Goal: Task Accomplishment & Management: Use online tool/utility

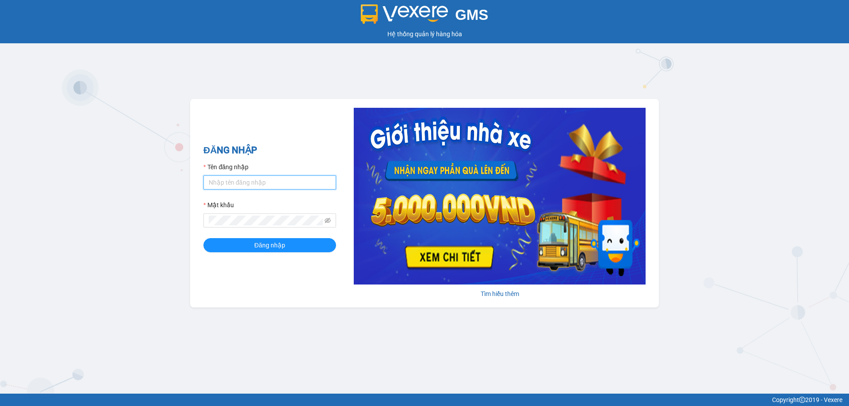
click at [290, 180] on input "Tên đăng nhập" at bounding box center [269, 183] width 133 height 14
type input "hoa1.ct"
click at [270, 243] on span "Đăng nhập" at bounding box center [269, 246] width 31 height 10
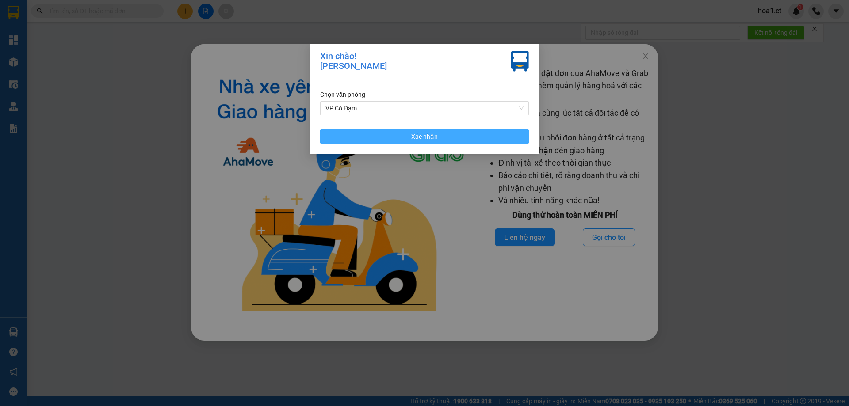
drag, startPoint x: 453, startPoint y: 138, endPoint x: 455, endPoint y: 90, distance: 47.8
click at [453, 137] on button "Xác nhận" at bounding box center [424, 137] width 209 height 14
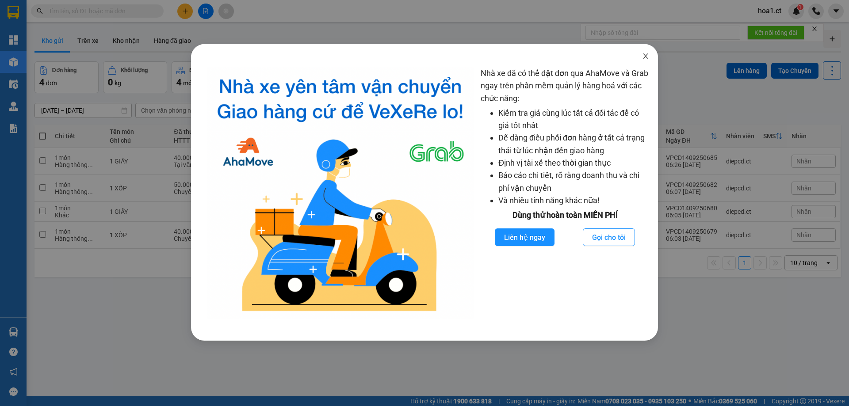
click at [648, 56] on icon "close" at bounding box center [645, 56] width 7 height 7
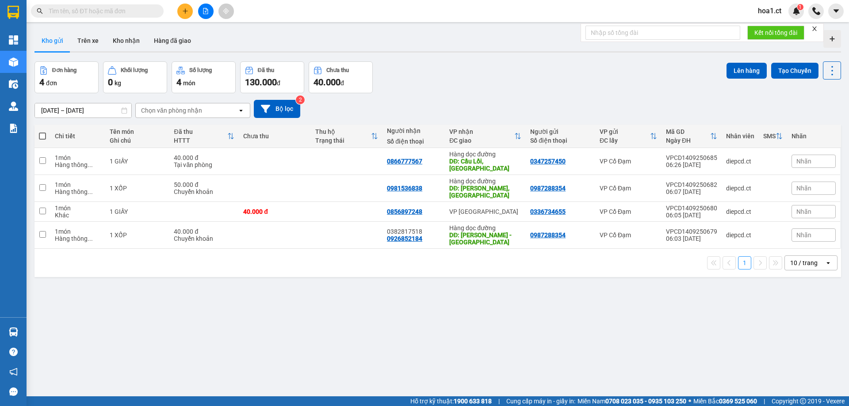
click at [138, 15] on input "text" at bounding box center [101, 11] width 104 height 10
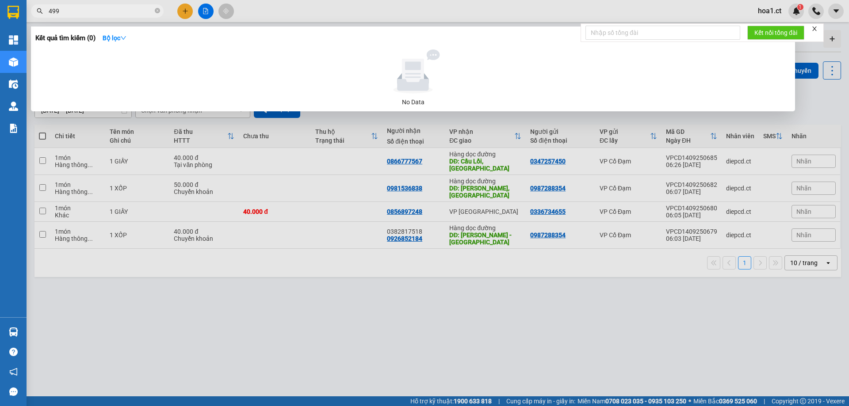
type input "4999"
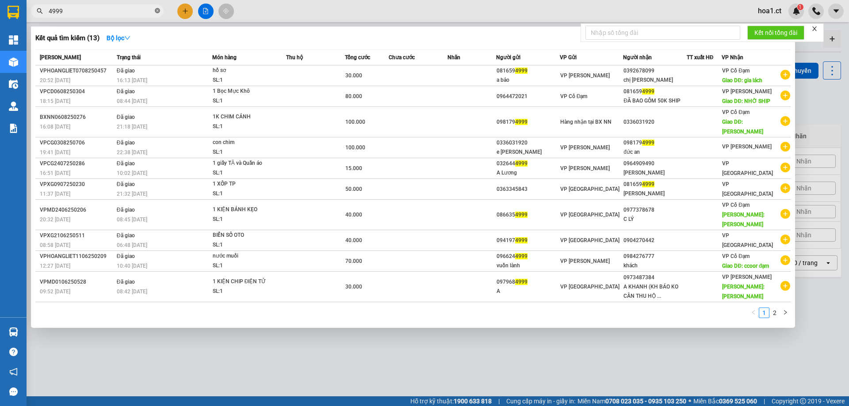
click at [159, 11] on icon "close-circle" at bounding box center [157, 10] width 5 height 5
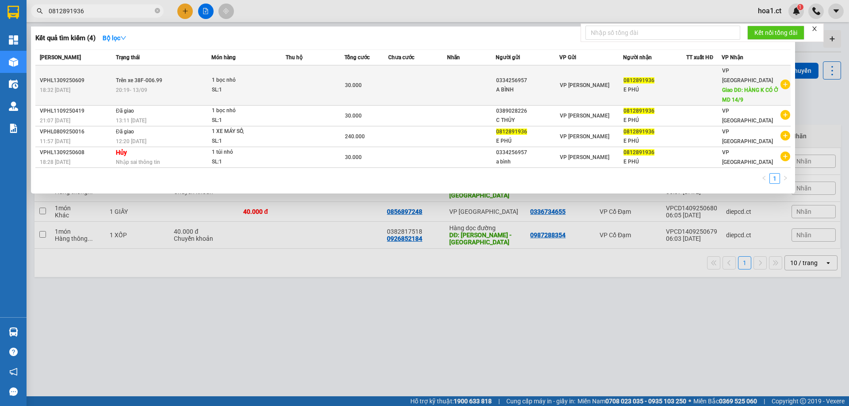
type input "0812891936"
click at [176, 85] on div "20:19 [DATE]" at bounding box center [163, 90] width 95 height 10
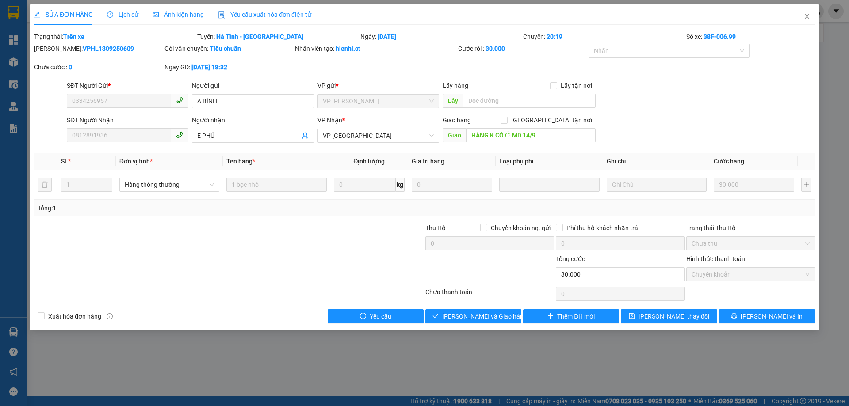
type input "0334256957"
type input "A BÌNH"
type input "0812891936"
type input "E PHÚ"
type input "HÀNG K CÓ Ở MD 14/9"
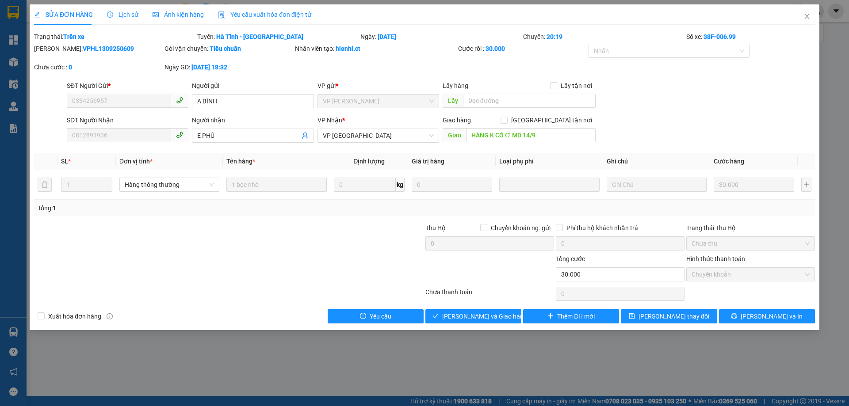
type input "30.000"
click at [122, 13] on span "Lịch sử" at bounding box center [122, 14] width 31 height 7
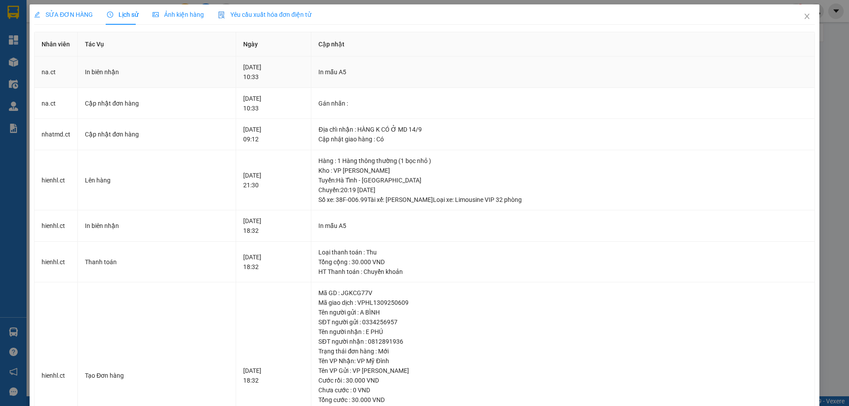
click at [201, 77] on div "In biên nhận" at bounding box center [156, 72] width 143 height 10
click at [800, 12] on span "Close" at bounding box center [807, 16] width 25 height 25
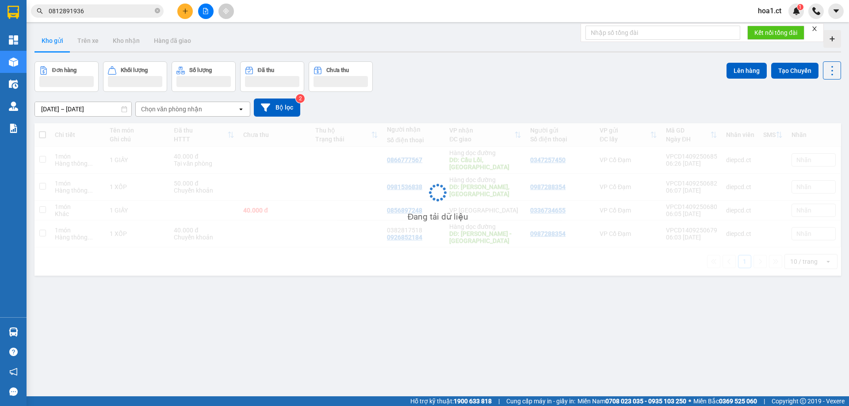
click at [101, 10] on input "0812891936" at bounding box center [101, 11] width 104 height 10
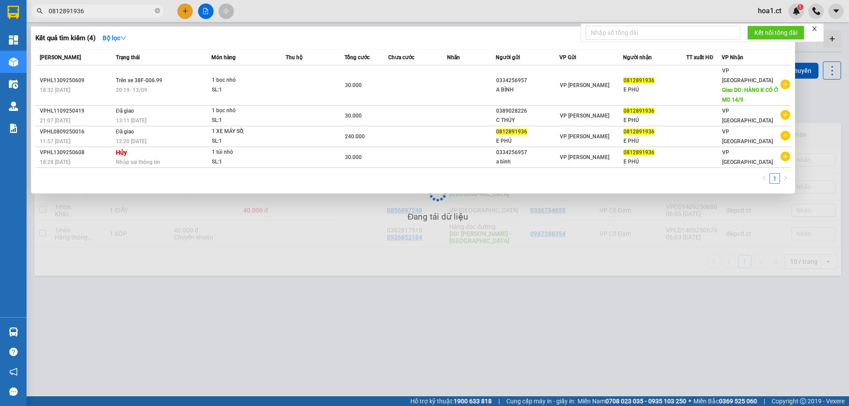
click at [101, 10] on input "0812891936" at bounding box center [101, 11] width 104 height 10
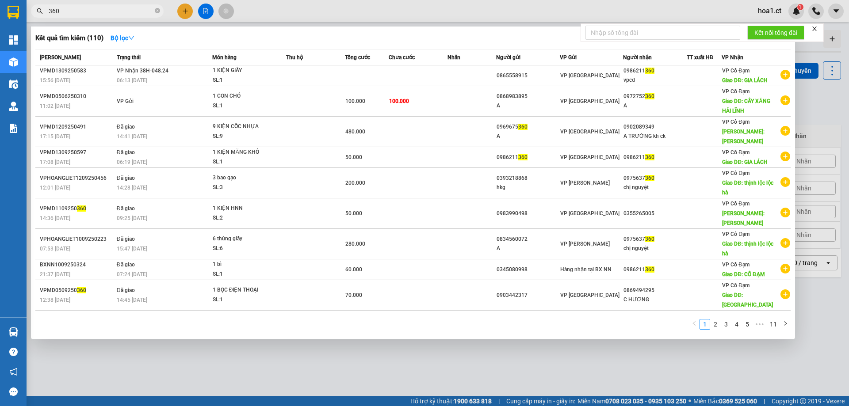
type input "360"
